Goal: Task Accomplishment & Management: Complete application form

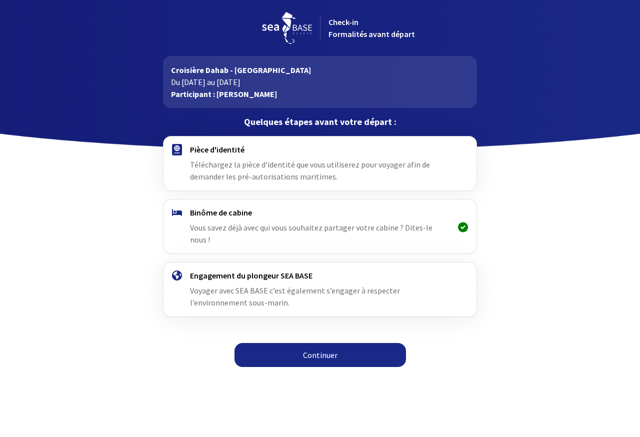
click at [316, 347] on link "Continuer" at bounding box center [321, 355] width 172 height 24
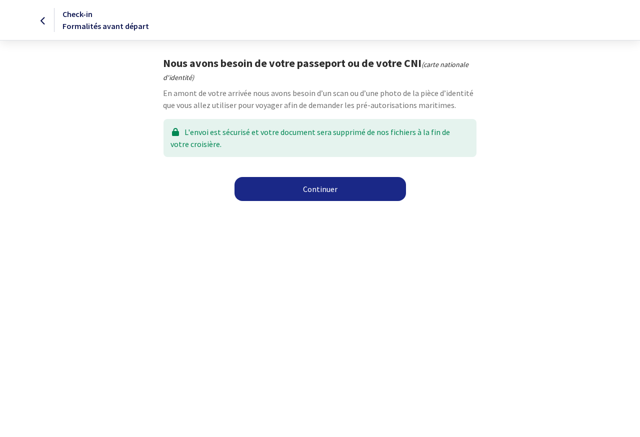
click at [314, 191] on link "Continuer" at bounding box center [321, 189] width 172 height 24
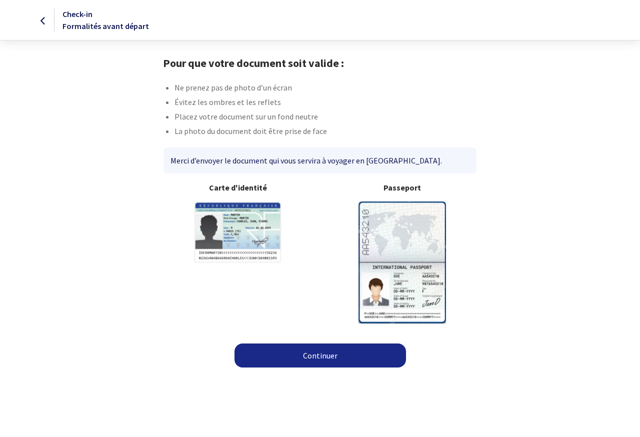
click at [391, 237] on img at bounding box center [403, 263] width 88 height 122
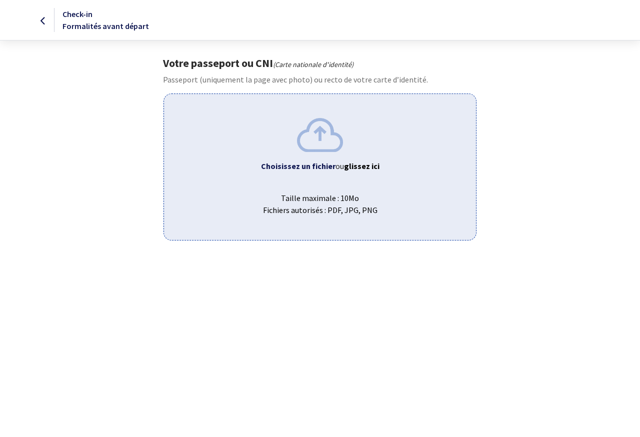
click at [320, 166] on b "Choisissez un fichier" at bounding box center [298, 166] width 75 height 10
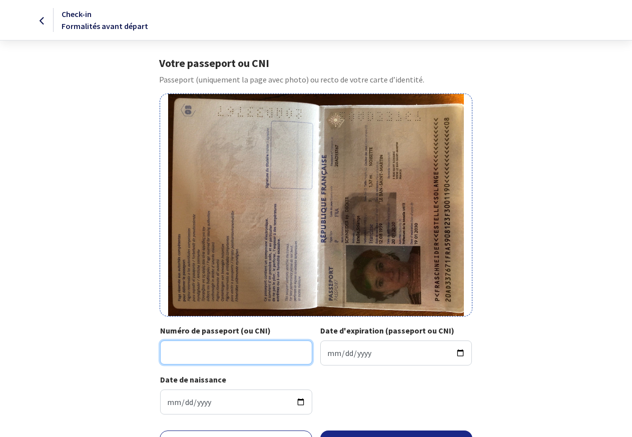
click at [195, 351] on input "Numéro de passeport (ou CNI)" at bounding box center [236, 353] width 152 height 24
type input "20AD33767"
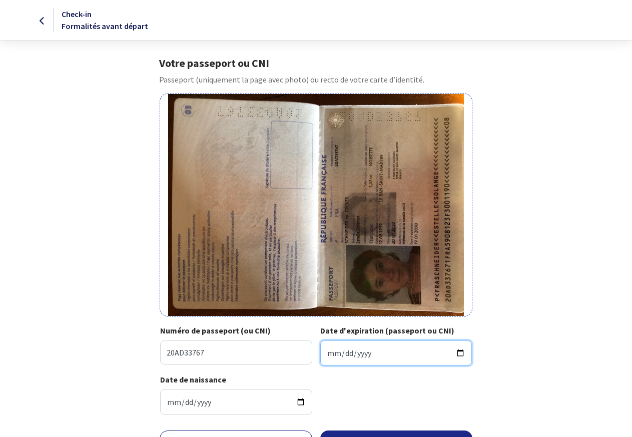
click at [333, 355] on input "Date d'expiration (passeport ou CNI)" at bounding box center [396, 353] width 152 height 25
type input "2030-01-19"
click at [504, 345] on div "Votre passeport ou CNI Passeport (uniquement la page avec photo) ou recto de vo…" at bounding box center [316, 240] width 565 height 366
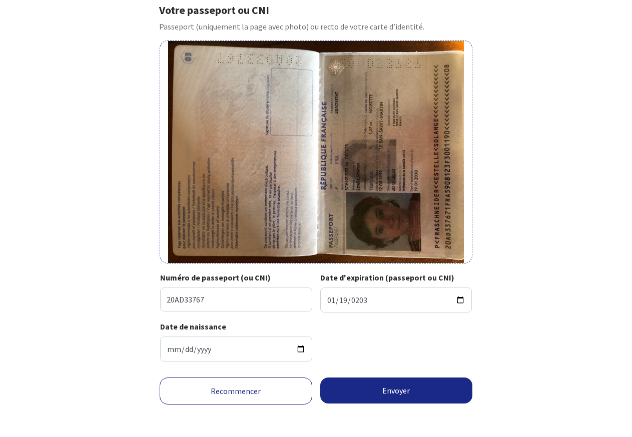
scroll to position [55, 0]
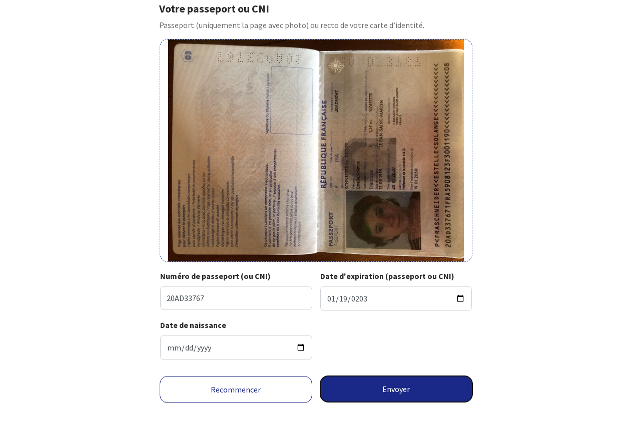
click at [409, 388] on button "Envoyer" at bounding box center [396, 389] width 153 height 26
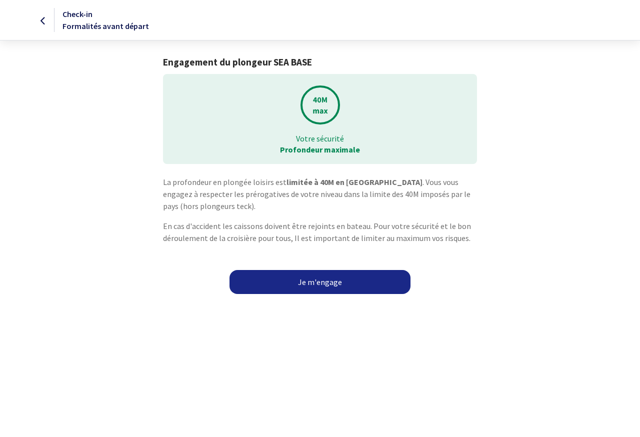
click at [309, 287] on link "Je m'engage" at bounding box center [320, 282] width 181 height 24
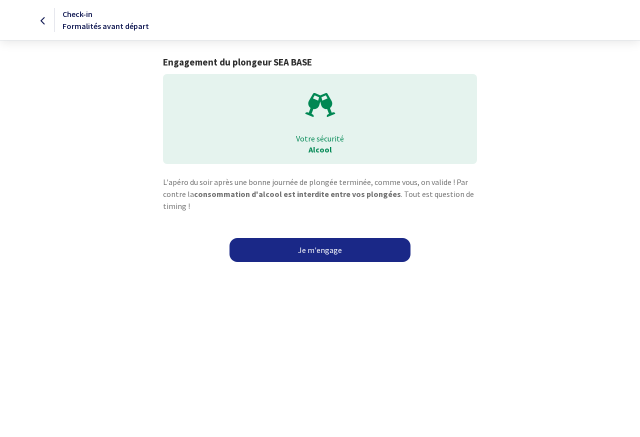
click at [334, 252] on link "Je m'engage" at bounding box center [320, 250] width 181 height 24
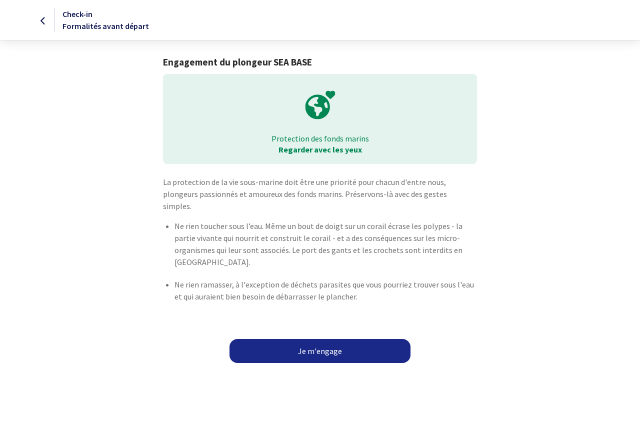
click at [313, 339] on link "Je m'engage" at bounding box center [320, 351] width 181 height 24
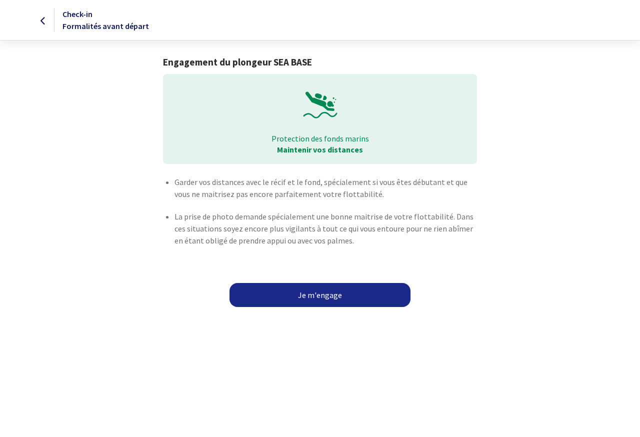
click at [328, 292] on link "Je m'engage" at bounding box center [320, 295] width 181 height 24
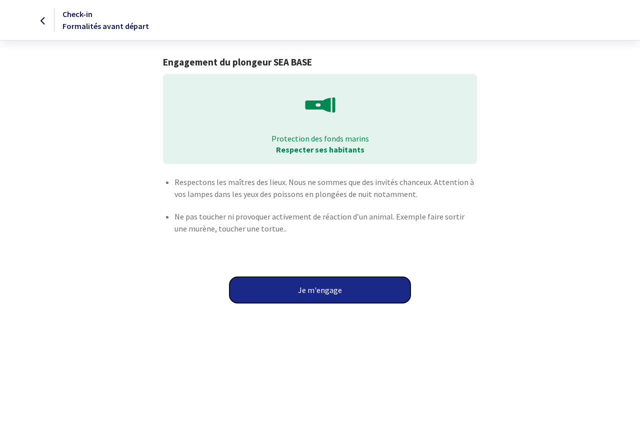
click at [328, 292] on button "Je m'engage" at bounding box center [320, 290] width 181 height 26
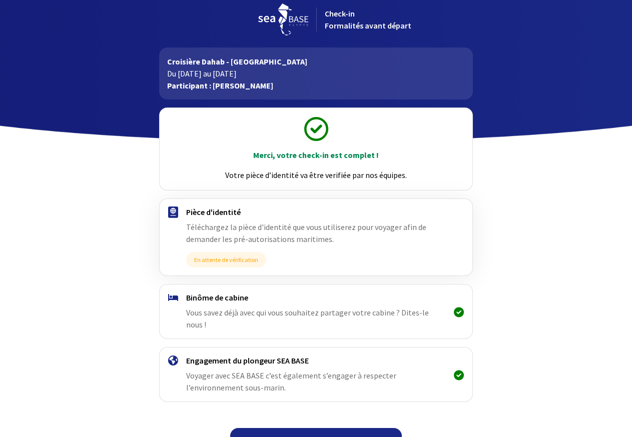
scroll to position [18, 0]
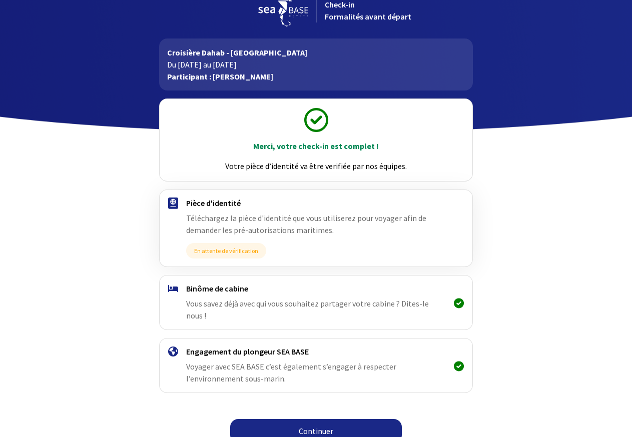
click at [292, 419] on link "Continuer" at bounding box center [316, 431] width 172 height 24
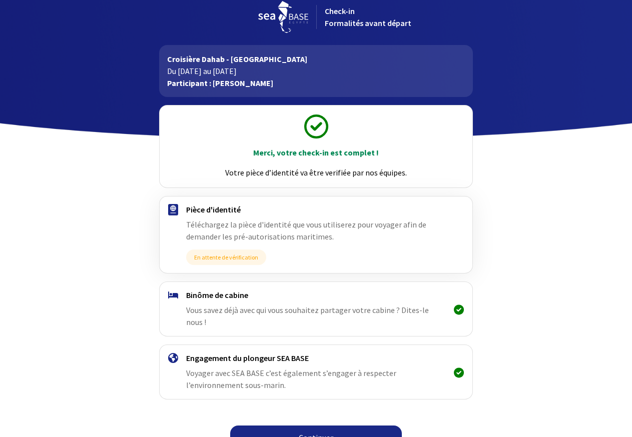
scroll to position [18, 0]
